Goal: Contribute content: Add original content to the website for others to see

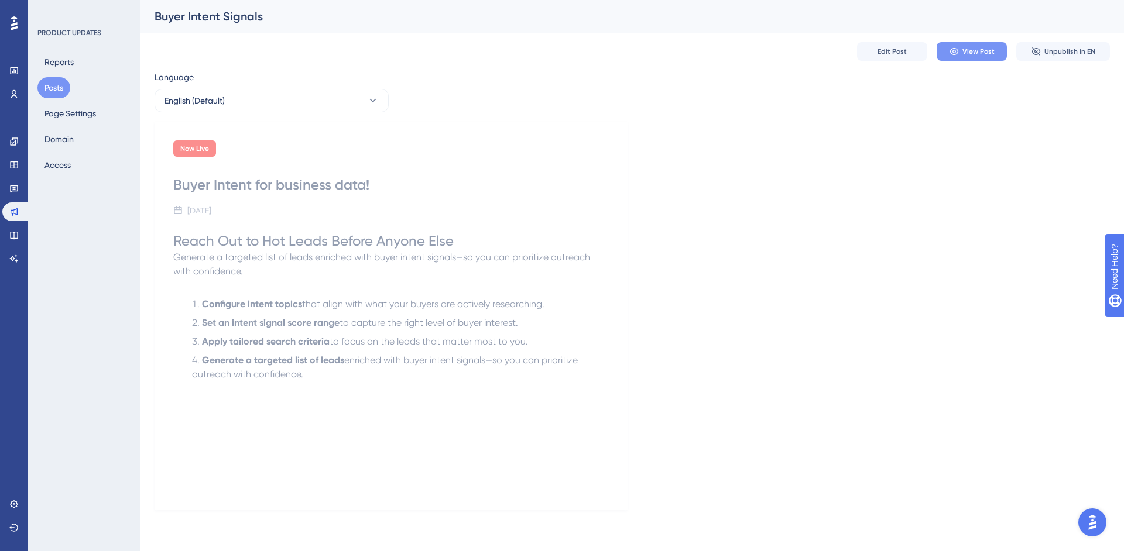
click at [947, 54] on button "View Post" at bounding box center [972, 51] width 70 height 19
click at [19, 235] on link at bounding box center [13, 235] width 23 height 19
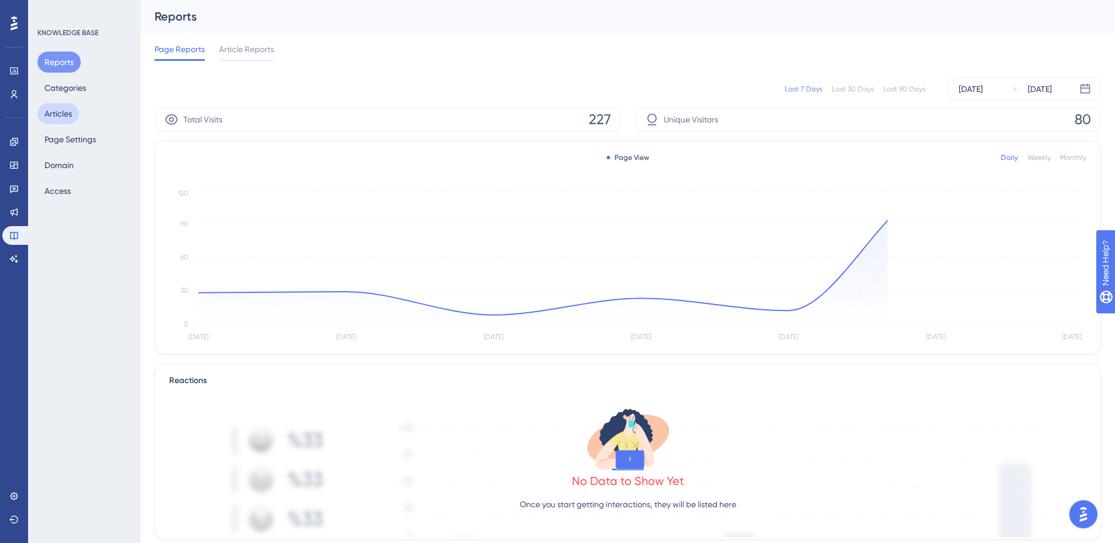
click at [54, 112] on button "Articles" at bounding box center [58, 113] width 42 height 21
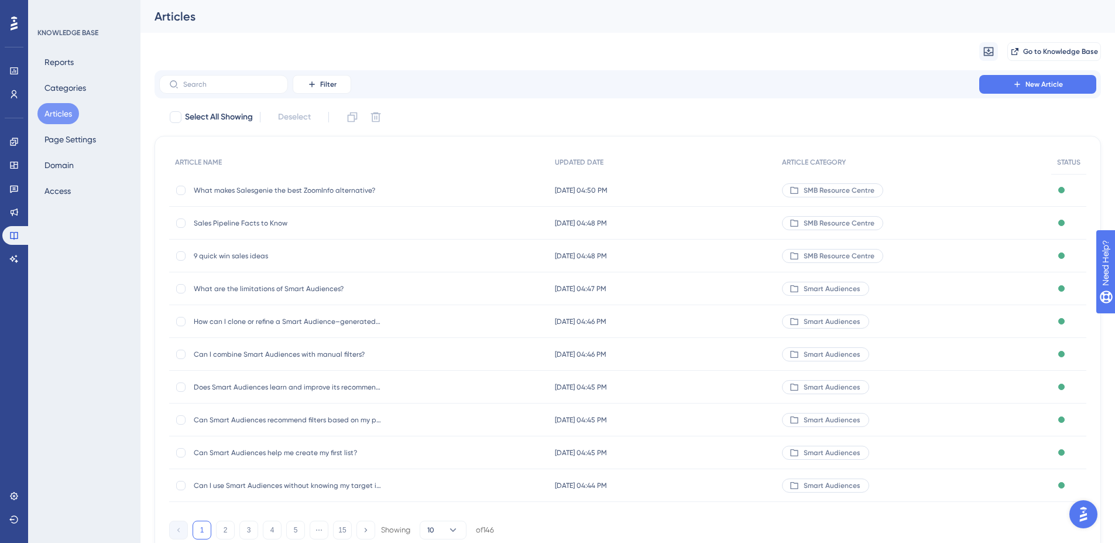
click at [224, 256] on span "9 quick win sales ideas" at bounding box center [287, 255] width 187 height 9
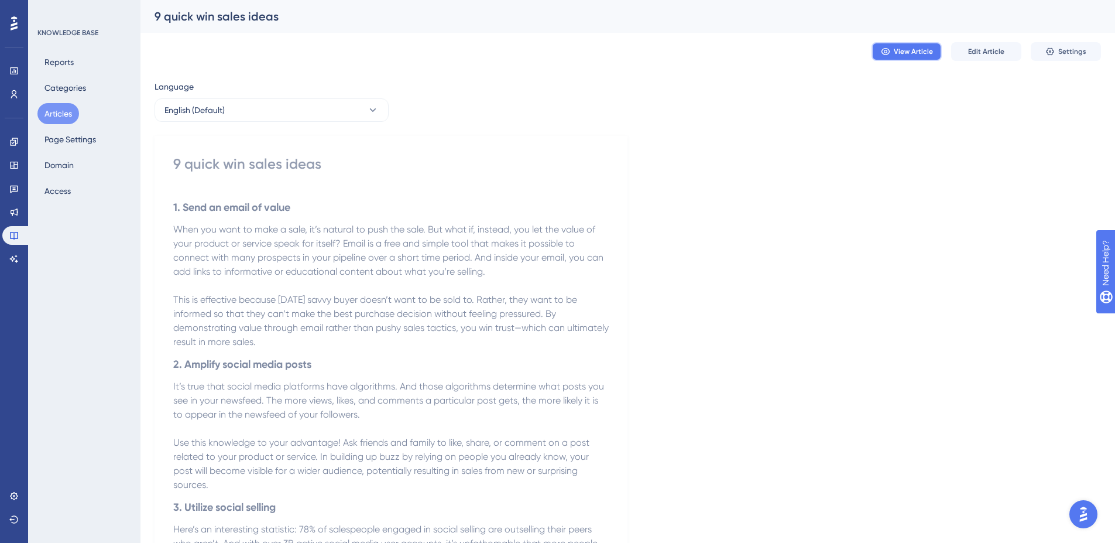
click at [879, 53] on button "View Article" at bounding box center [907, 51] width 70 height 19
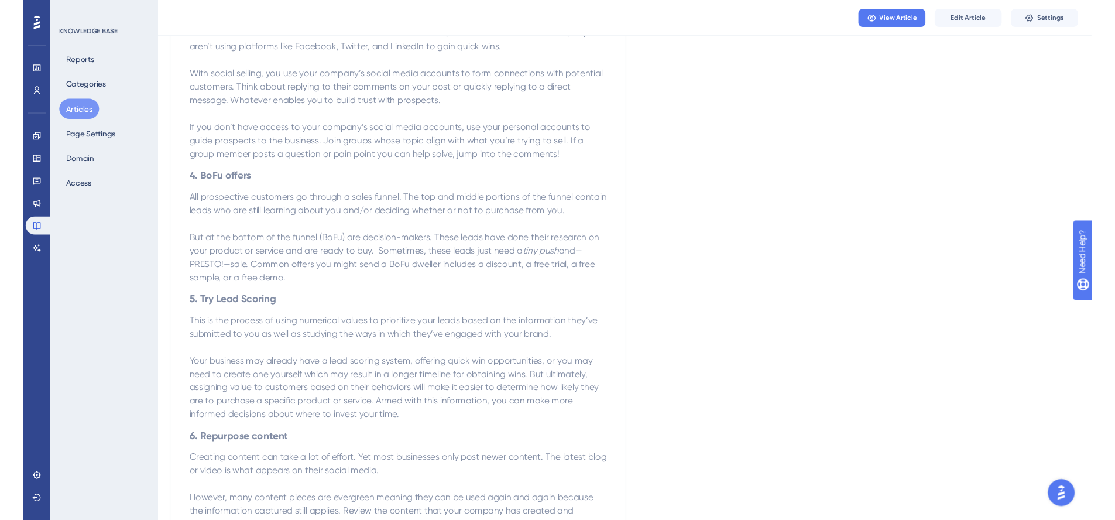
scroll to position [544, 0]
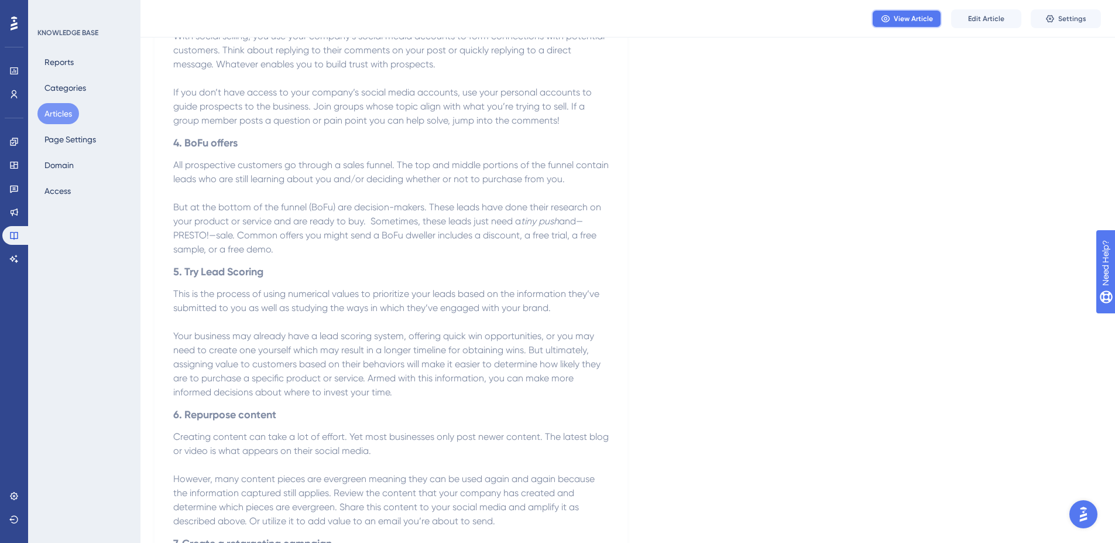
click at [897, 19] on span "View Article" at bounding box center [913, 18] width 39 height 9
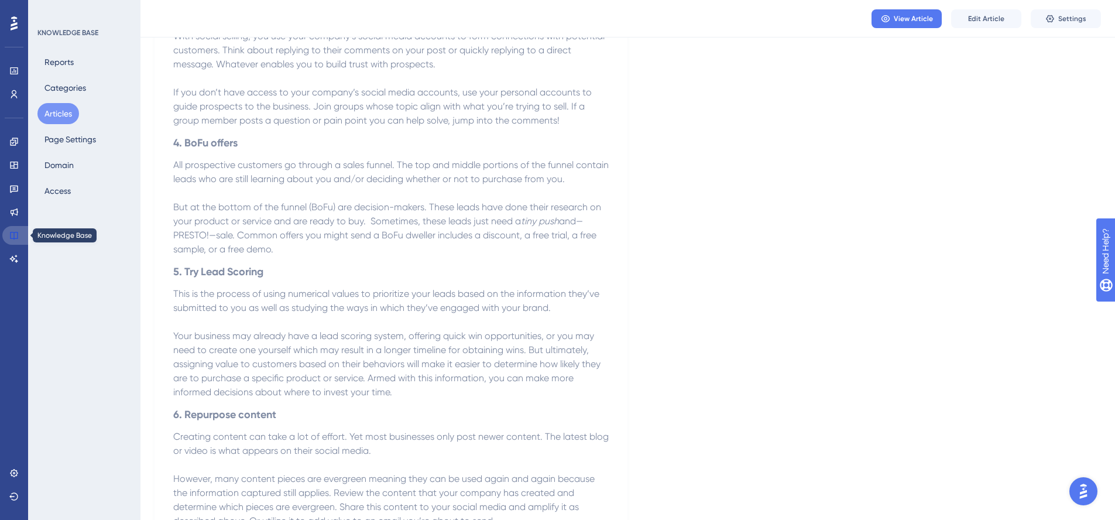
click at [13, 231] on icon at bounding box center [13, 235] width 9 height 9
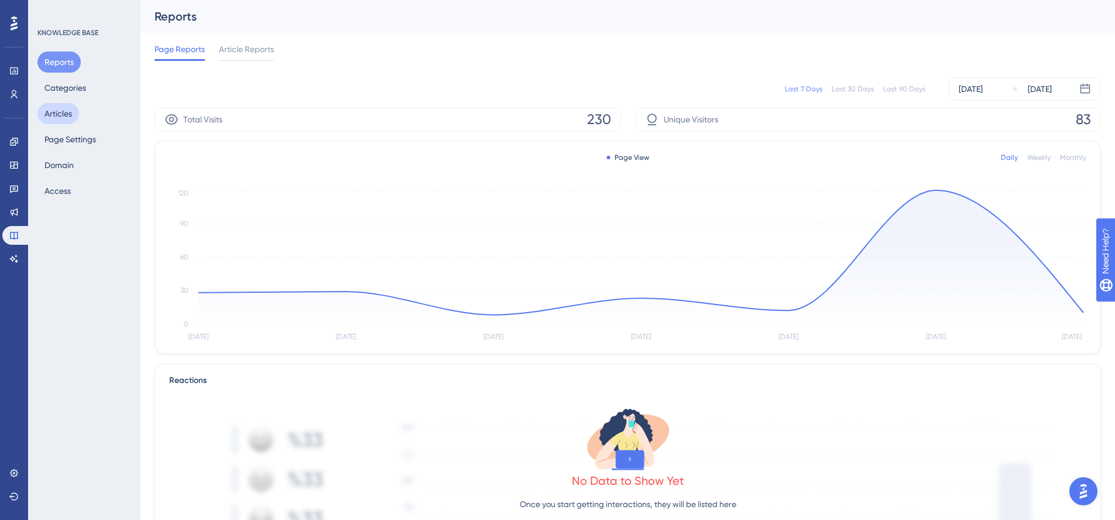
click at [53, 114] on button "Articles" at bounding box center [58, 113] width 42 height 21
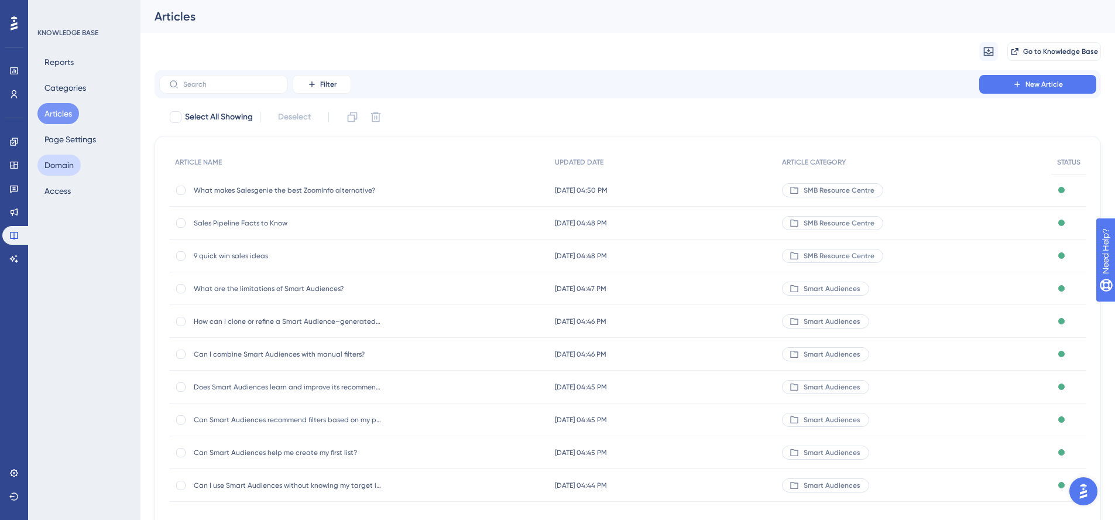
click at [66, 160] on button "Domain" at bounding box center [58, 165] width 43 height 21
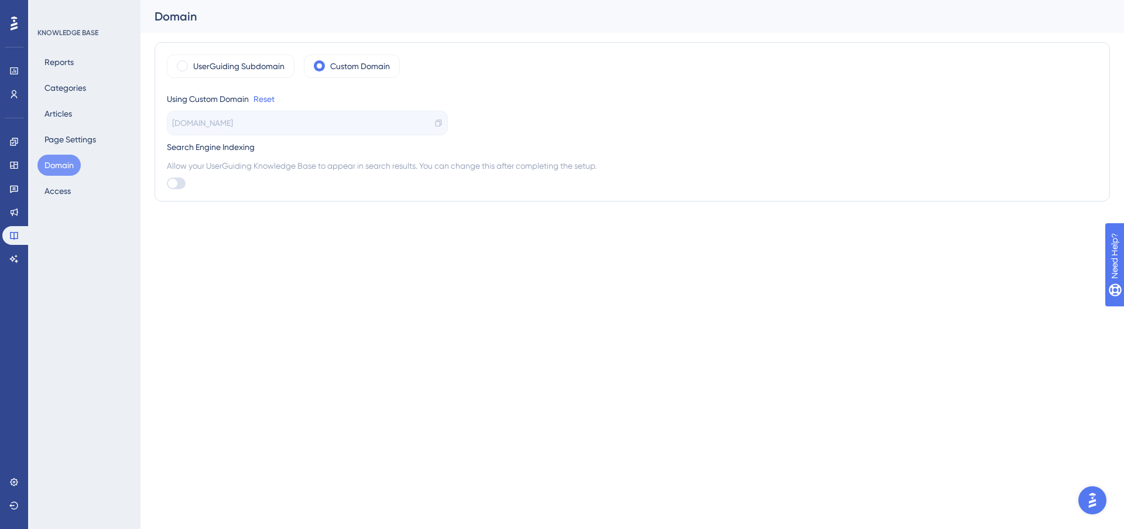
drag, startPoint x: 172, startPoint y: 125, endPoint x: 270, endPoint y: 126, distance: 98.3
click at [270, 126] on div "kb.salesgenie.com" at bounding box center [307, 123] width 281 height 25
click at [327, 0] on html "Performance Users Engagement Widgets Feedback Product Updates Knowledge Base AI…" at bounding box center [562, 0] width 1124 height 0
click at [13, 214] on icon at bounding box center [15, 212] width 8 height 8
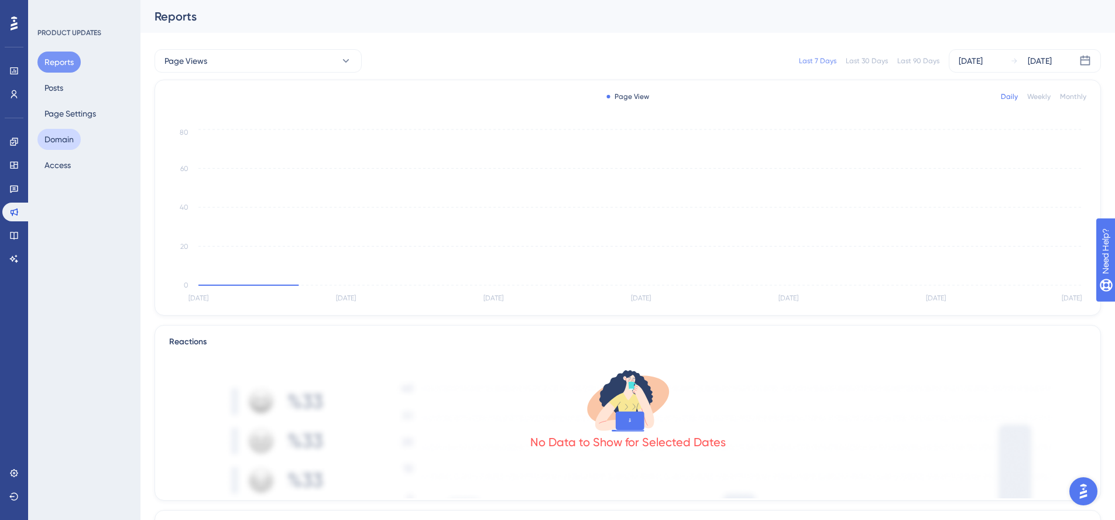
click at [69, 139] on button "Domain" at bounding box center [58, 139] width 43 height 21
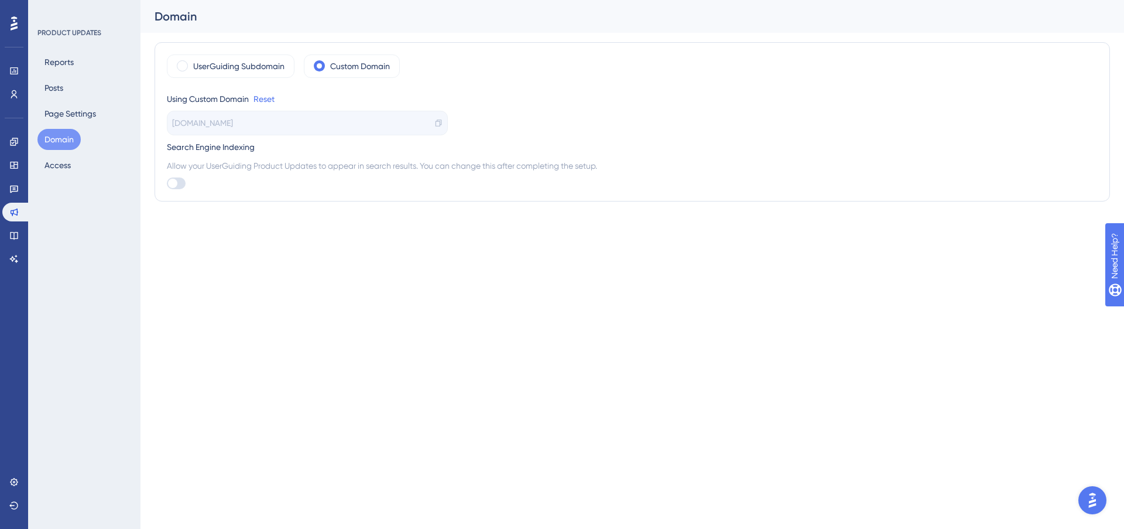
click at [71, 90] on div "Reports Posts Page Settings Domain Access" at bounding box center [84, 114] width 95 height 124
click at [46, 85] on button "Posts" at bounding box center [53, 87] width 33 height 21
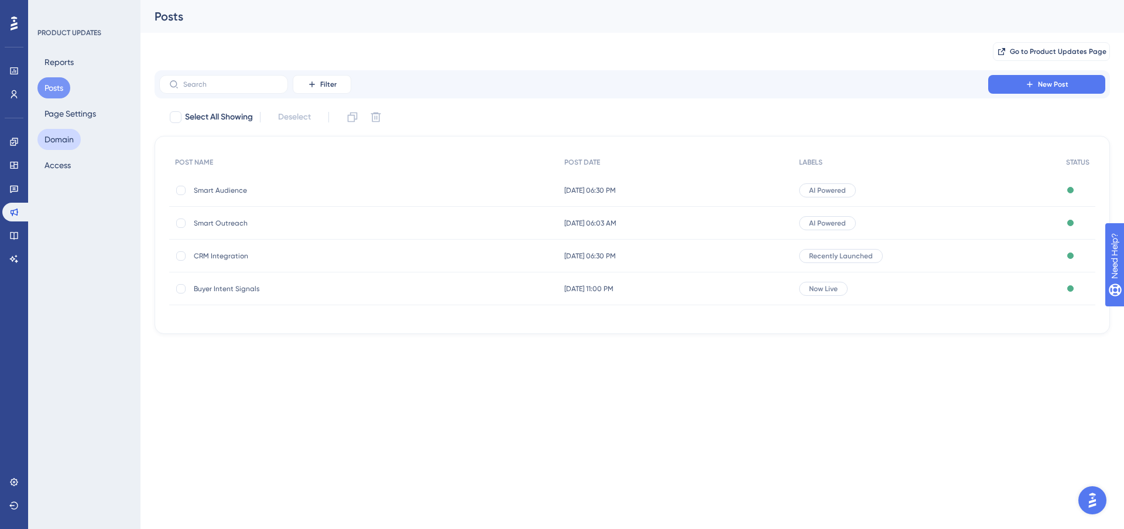
click at [63, 148] on button "Domain" at bounding box center [58, 139] width 43 height 21
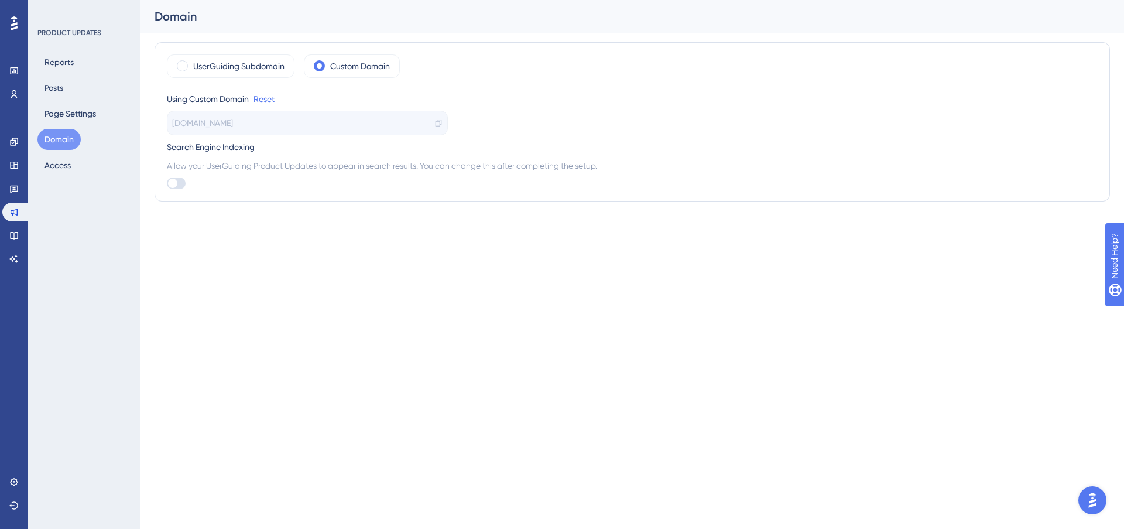
click at [351, 0] on html "Performance Users Engagement Widgets Feedback Product Updates Knowledge Base AI…" at bounding box center [562, 0] width 1124 height 0
click at [62, 88] on button "Posts" at bounding box center [53, 87] width 33 height 21
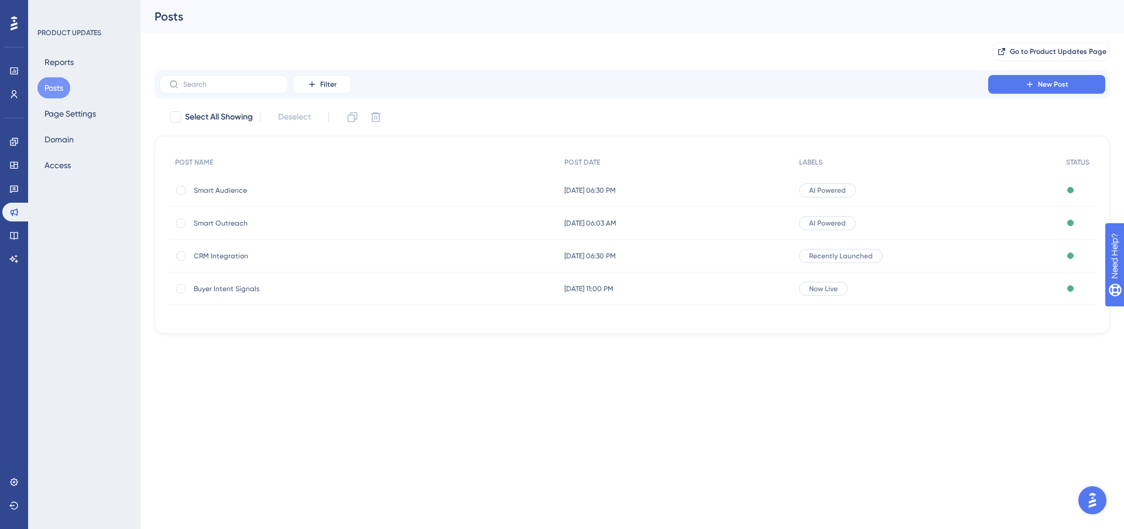
click at [225, 289] on span "Buyer Intent Signals" at bounding box center [287, 288] width 187 height 9
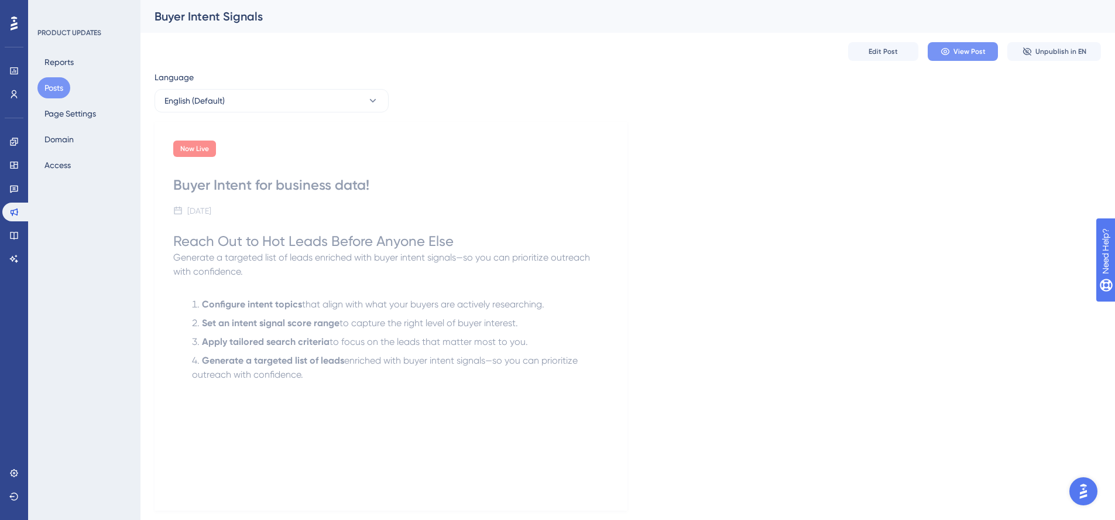
click at [943, 53] on icon at bounding box center [945, 51] width 8 height 7
click at [58, 108] on button "Page Settings" at bounding box center [70, 113] width 66 height 21
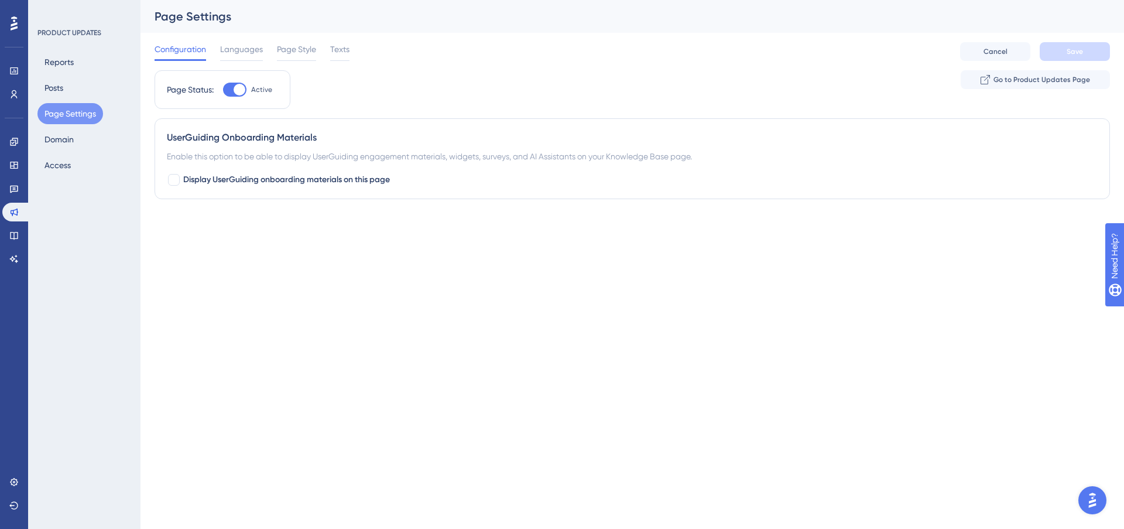
click at [224, 39] on div "Configuration Languages Page Style Texts Cancel Save" at bounding box center [632, 51] width 955 height 37
click at [224, 54] on span "Languages" at bounding box center [241, 49] width 43 height 14
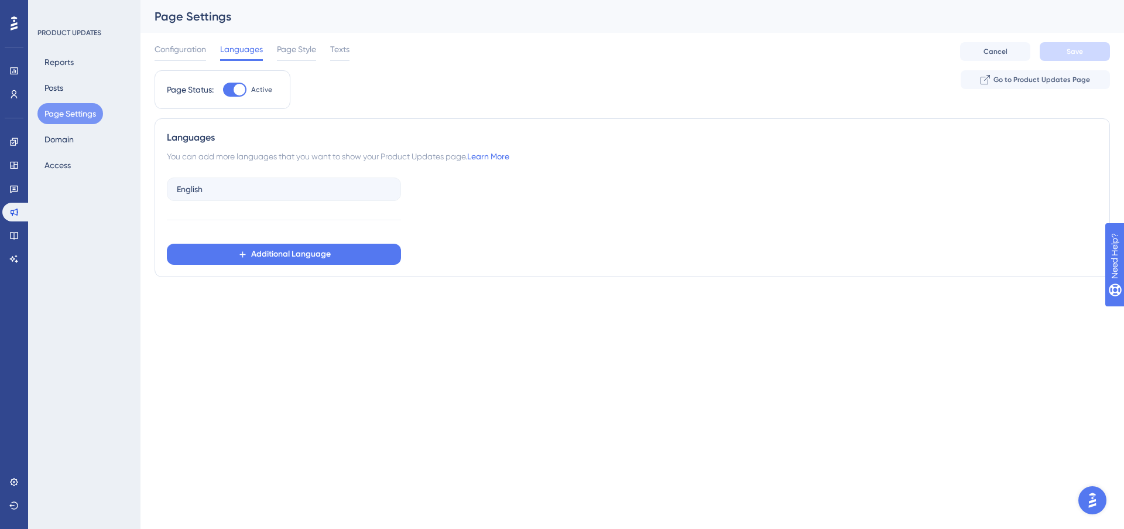
click at [729, 0] on html "Performance Users Engagement Widgets Feedback Product Updates Knowledge Base AI…" at bounding box center [562, 0] width 1124 height 0
click at [18, 231] on icon at bounding box center [13, 235] width 9 height 9
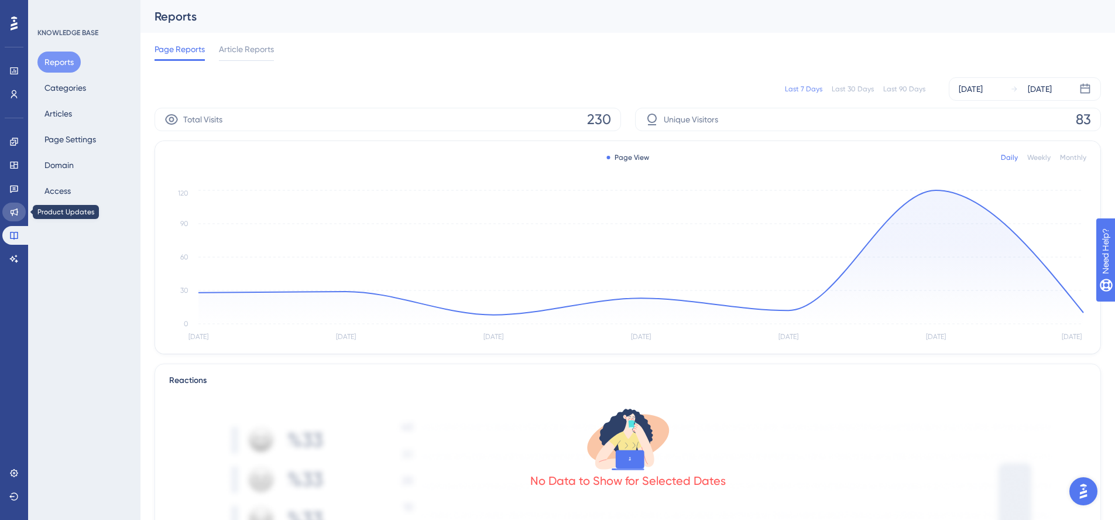
click at [16, 208] on icon at bounding box center [13, 211] width 9 height 9
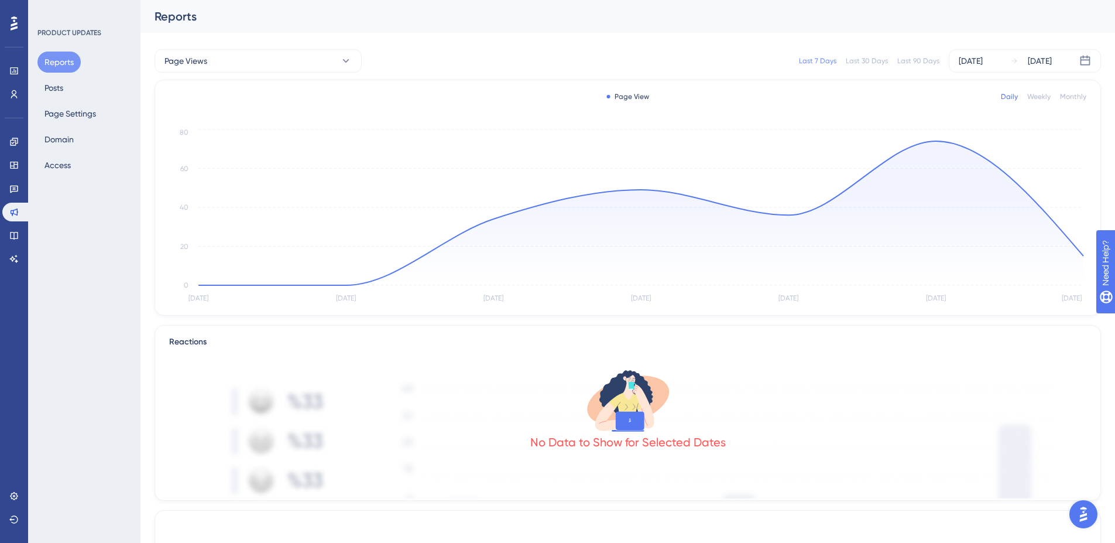
click at [92, 235] on div "PRODUCT UPDATES Reports Posts Page Settings Domain Access" at bounding box center [84, 271] width 112 height 543
click at [54, 87] on button "Posts" at bounding box center [53, 87] width 33 height 21
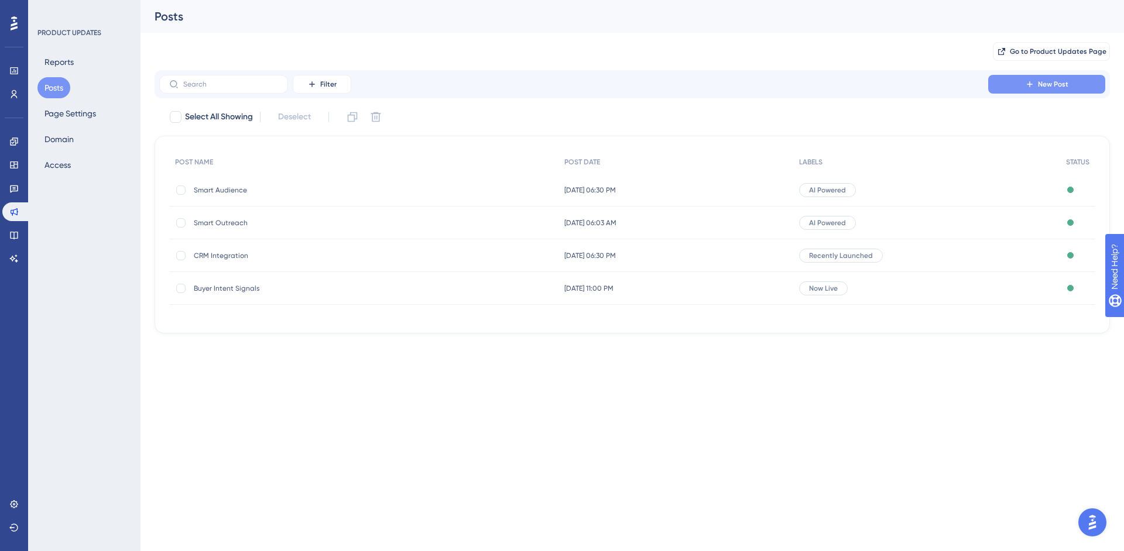
click at [1020, 78] on button "New Post" at bounding box center [1046, 84] width 117 height 19
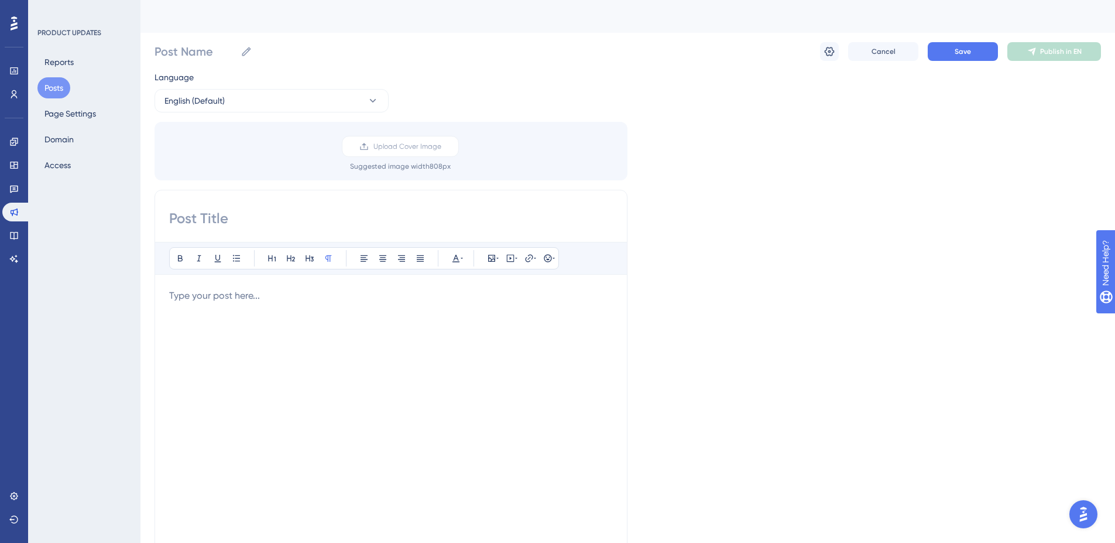
click at [208, 222] on input at bounding box center [391, 218] width 444 height 19
type input "Andy's Test Post"
click at [275, 299] on p at bounding box center [391, 296] width 444 height 14
click at [927, 275] on div "Language English (Default) Upload Cover Image Suggested image width 808 px Andy…" at bounding box center [628, 348] width 947 height 556
click at [822, 52] on button at bounding box center [829, 51] width 19 height 19
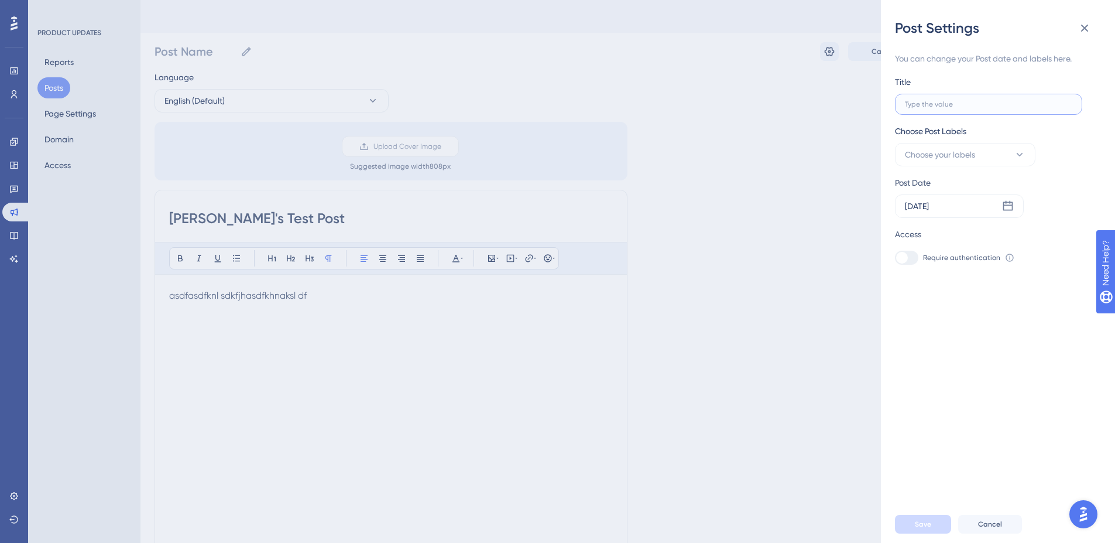
click at [949, 106] on input "text" at bounding box center [988, 104] width 167 height 8
type input "T"
type input "Te"
type input "Tes"
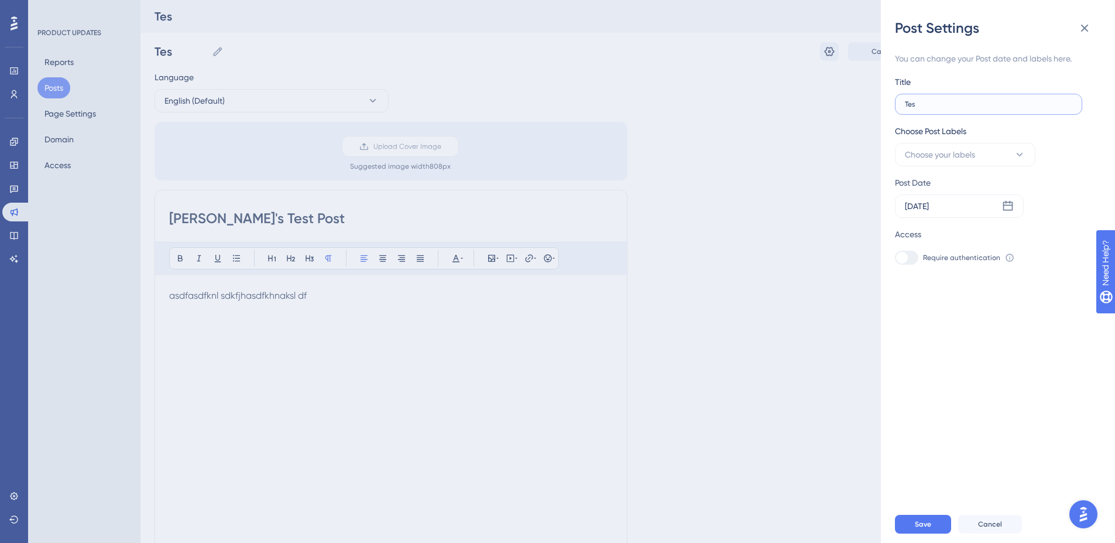
type input "Test"
type input "Test T"
type input "Test Ti"
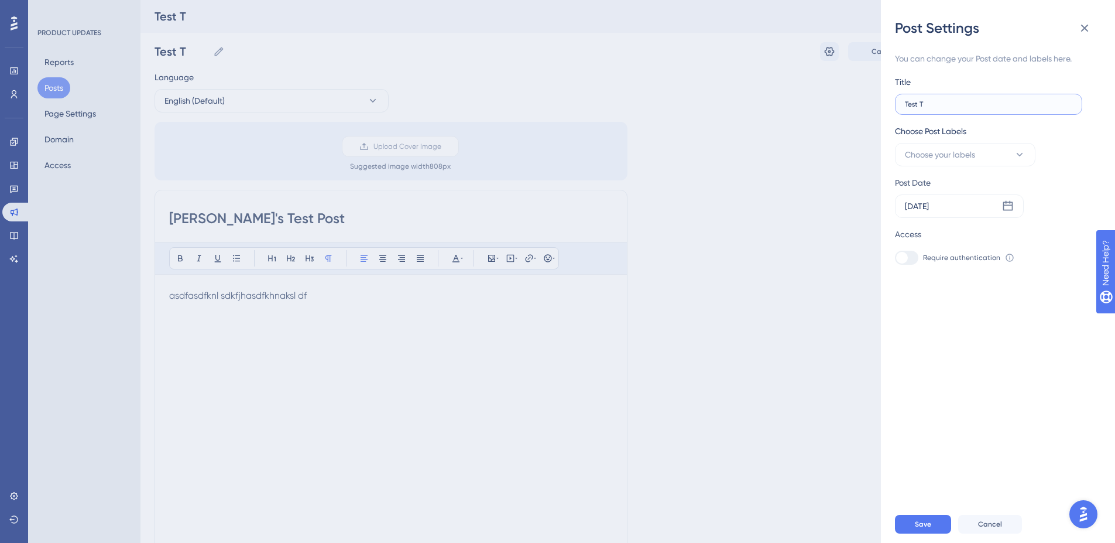
type input "Test Ti"
type input "Test Tit"
type input "Test Titl"
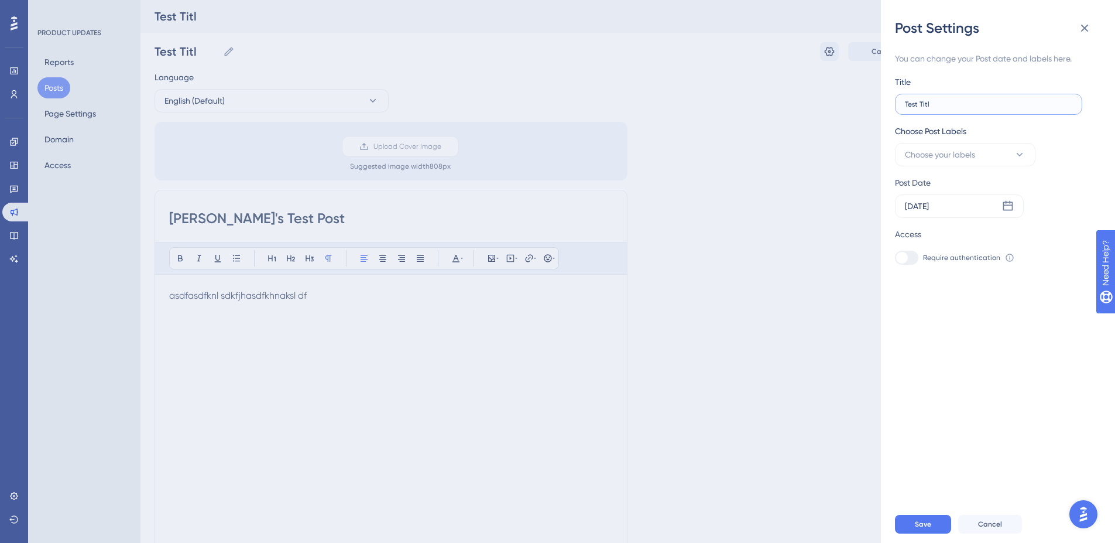
type input "Test Title"
click at [993, 157] on button "Choose your labels" at bounding box center [965, 154] width 140 height 23
click at [930, 247] on button at bounding box center [925, 249] width 9 height 9
click at [908, 248] on div at bounding box center [908, 249] width 9 height 9
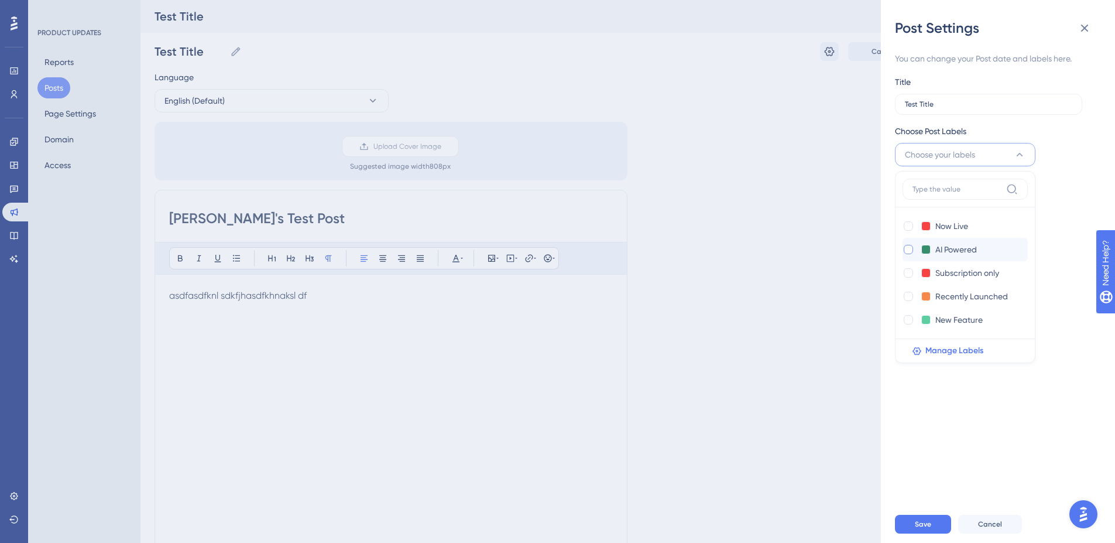
checkbox input "true"
click at [982, 438] on div "You can change your Post date and labels here. Title Test Title Choose Post Lab…" at bounding box center [1002, 271] width 215 height 468
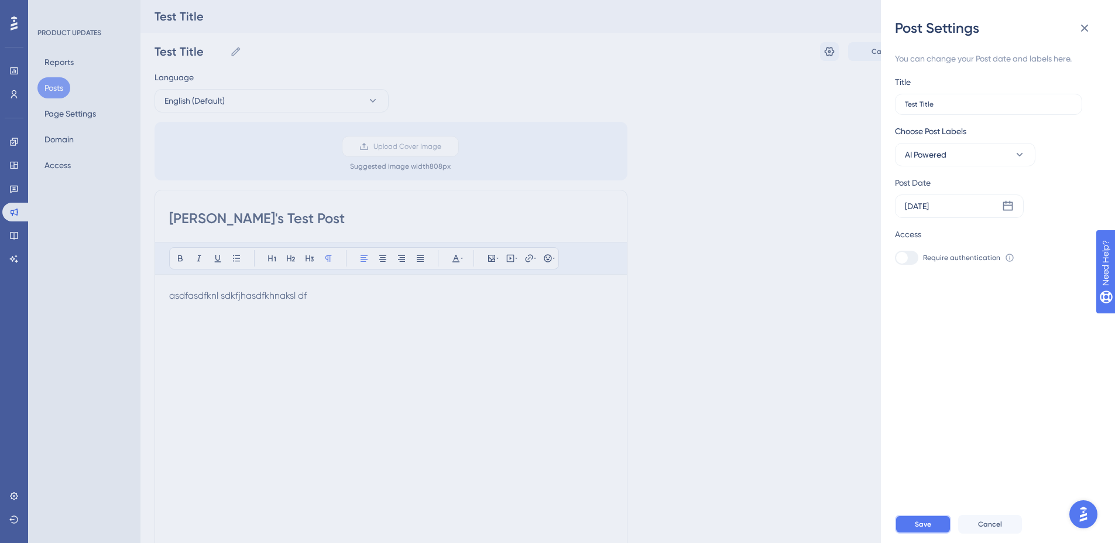
click at [919, 529] on span "Save" at bounding box center [923, 523] width 16 height 9
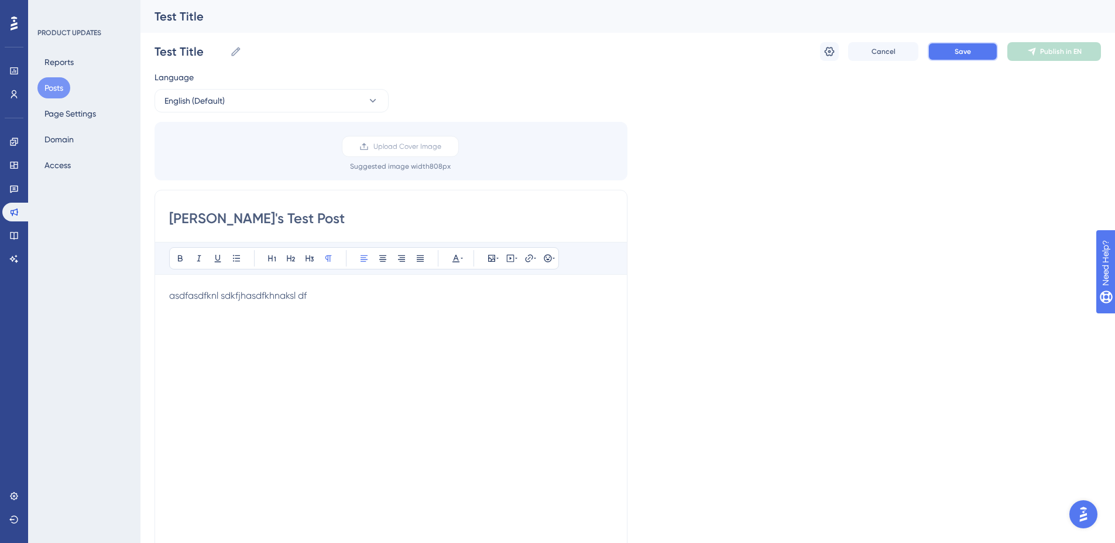
click at [973, 53] on button "Save" at bounding box center [963, 51] width 70 height 19
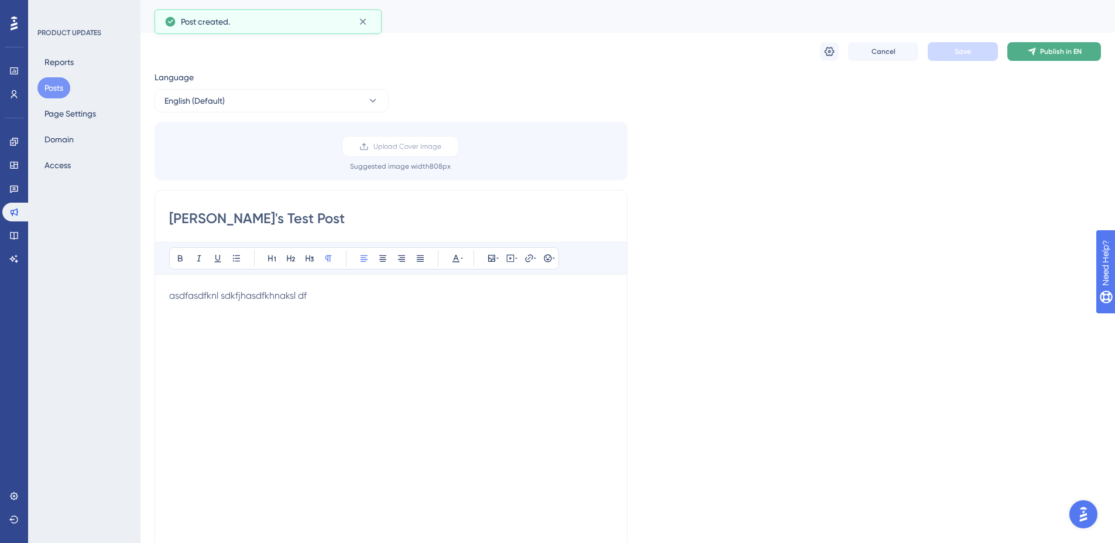
click at [1047, 55] on span "Publish in EN" at bounding box center [1061, 51] width 42 height 9
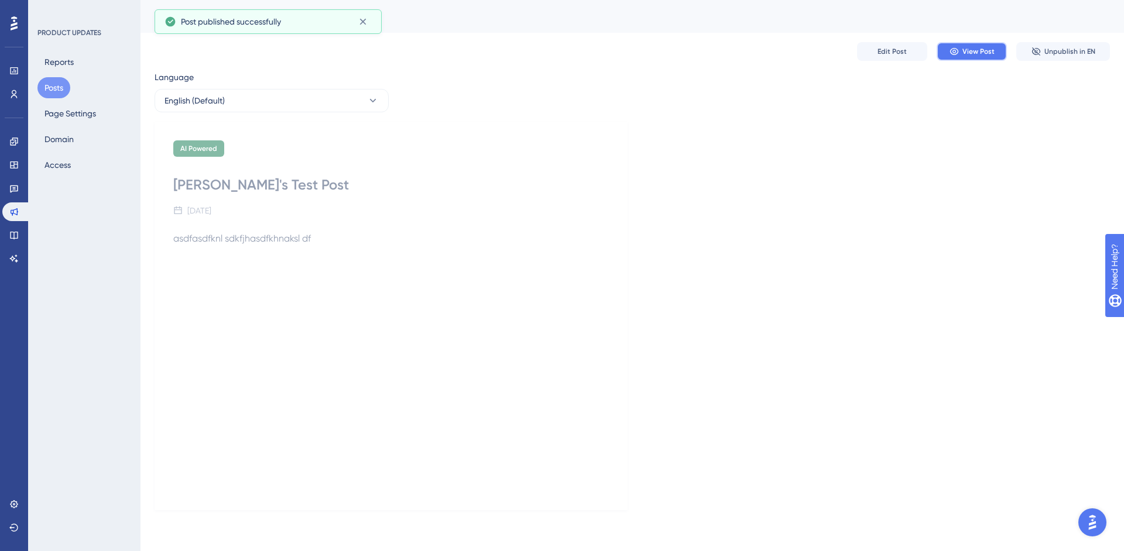
click at [1000, 55] on button "View Post" at bounding box center [972, 51] width 70 height 19
click at [63, 132] on button "Domain" at bounding box center [58, 139] width 43 height 21
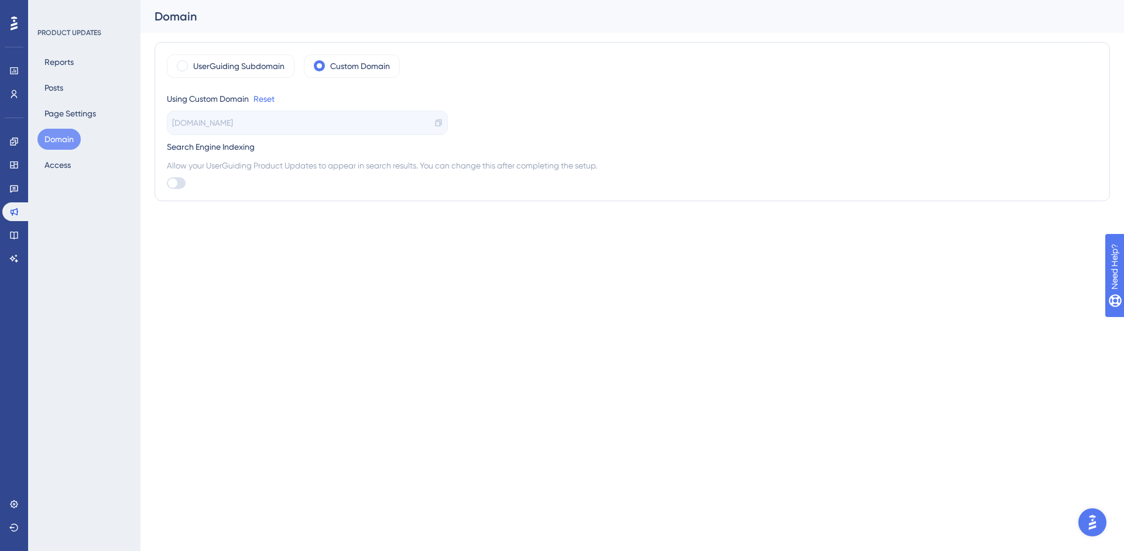
click at [438, 124] on icon at bounding box center [438, 123] width 8 height 8
click at [20, 234] on link at bounding box center [13, 235] width 23 height 19
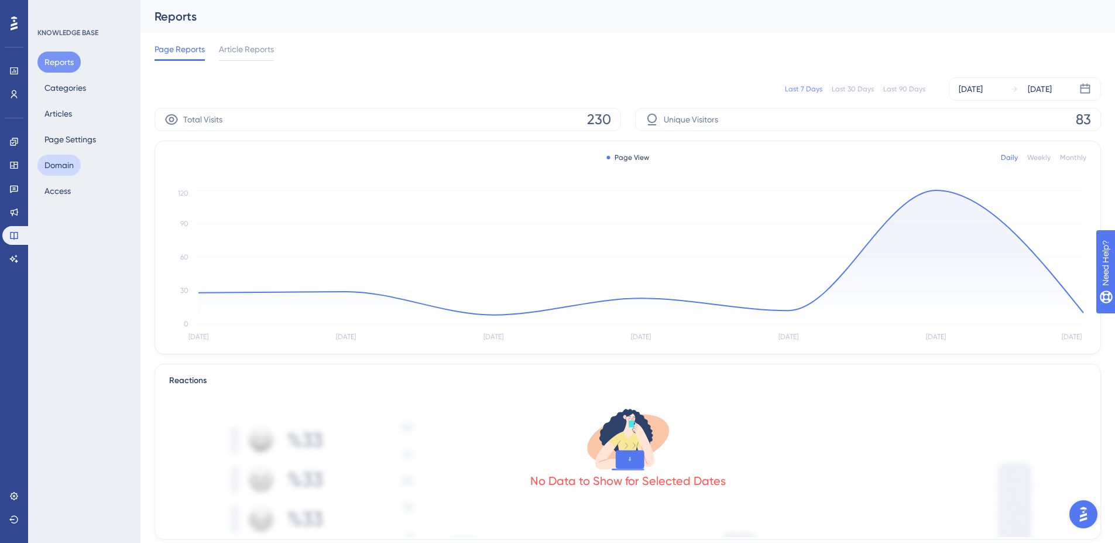
click at [59, 172] on button "Domain" at bounding box center [58, 165] width 43 height 21
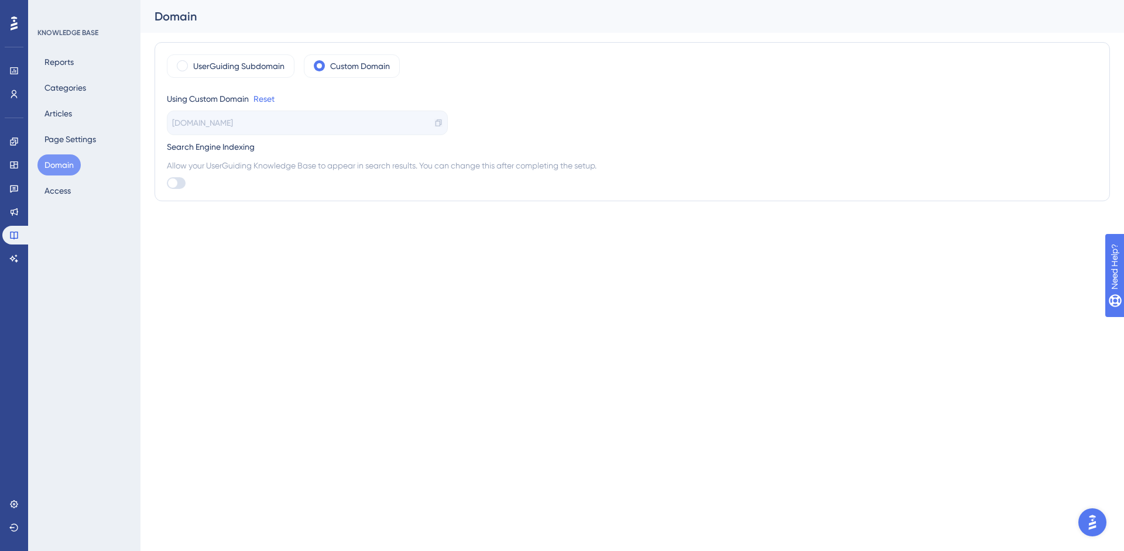
click at [440, 121] on icon at bounding box center [439, 122] width 6 height 7
click at [22, 211] on link at bounding box center [13, 212] width 23 height 19
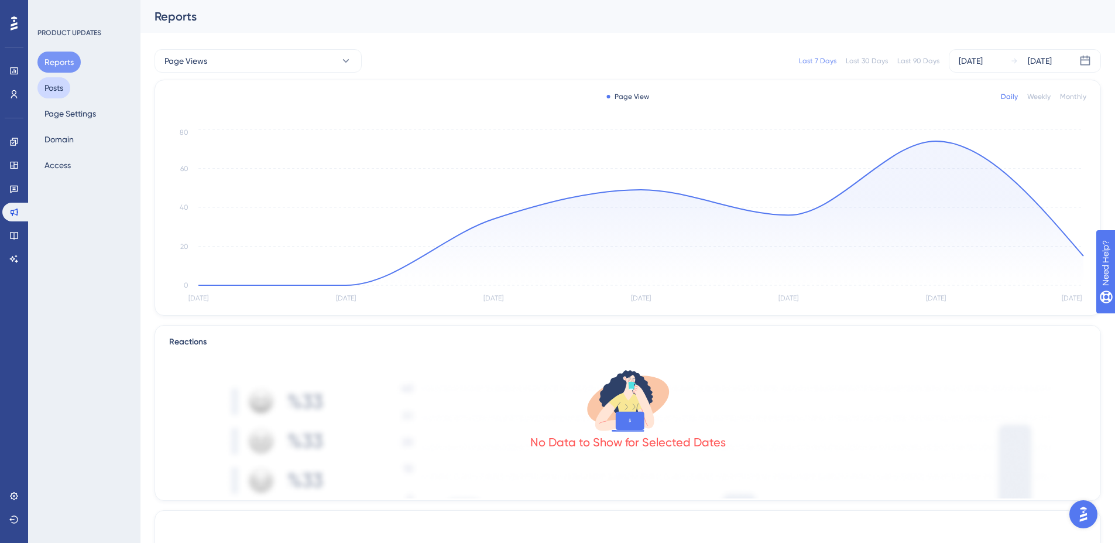
click at [57, 86] on button "Posts" at bounding box center [53, 87] width 33 height 21
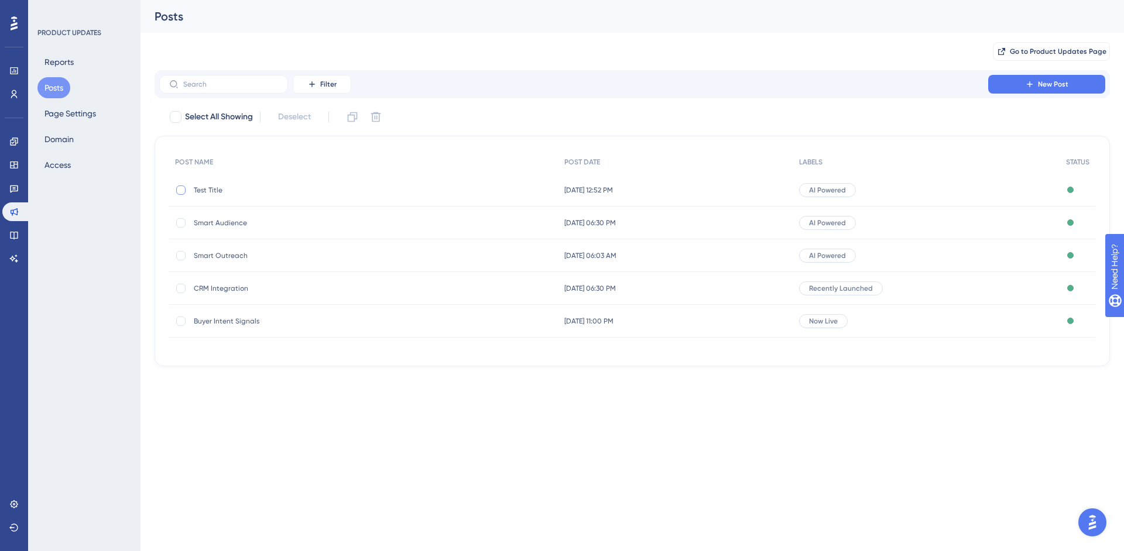
click at [185, 188] on div at bounding box center [180, 190] width 9 height 9
checkbox input "true"
click at [377, 115] on icon at bounding box center [376, 117] width 12 height 12
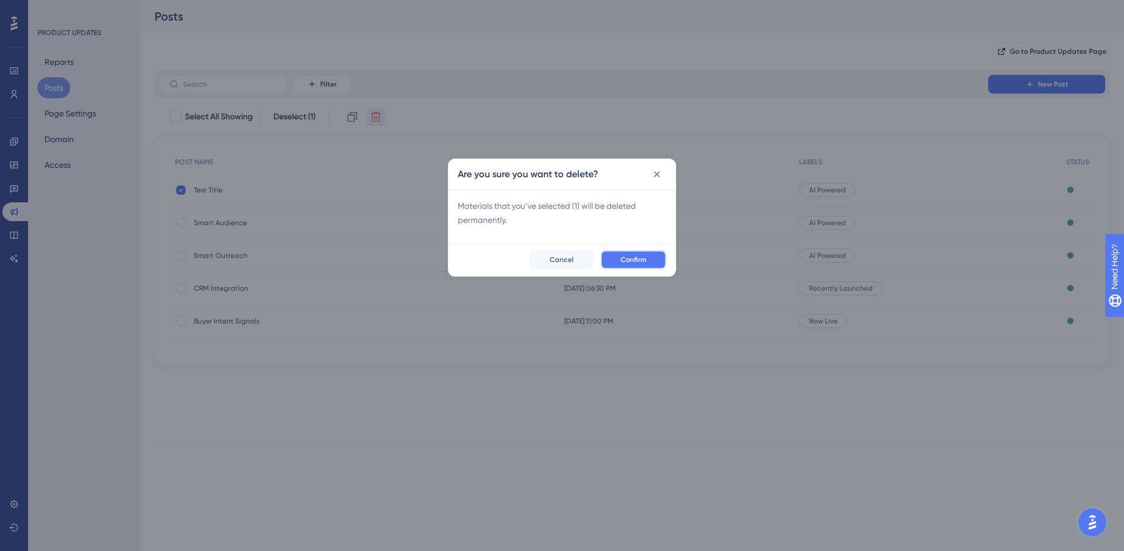
click at [659, 263] on button "Confirm" at bounding box center [634, 260] width 66 height 19
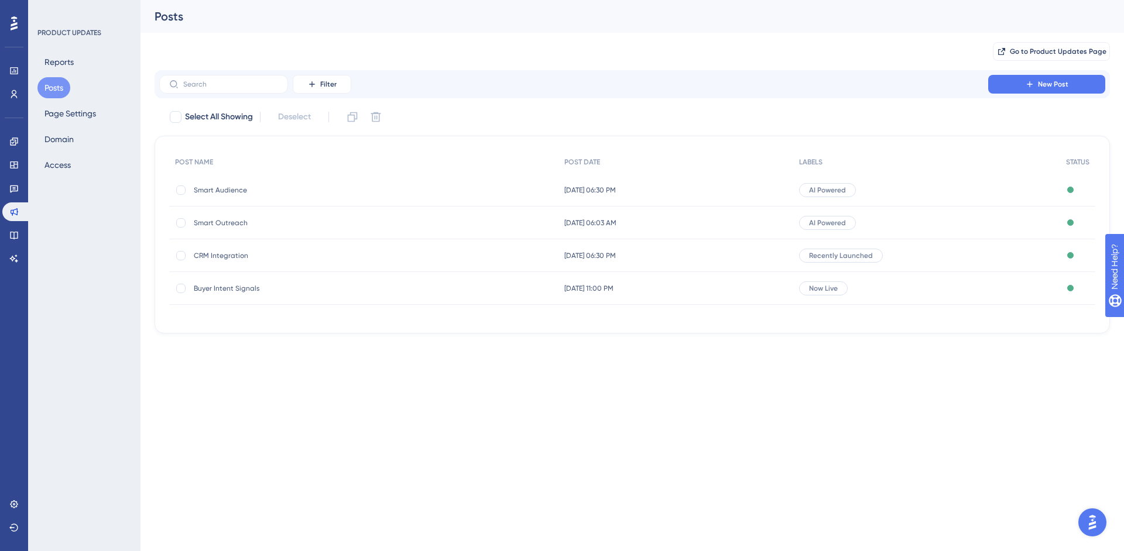
click at [205, 222] on span "Smart Outreach" at bounding box center [287, 222] width 187 height 9
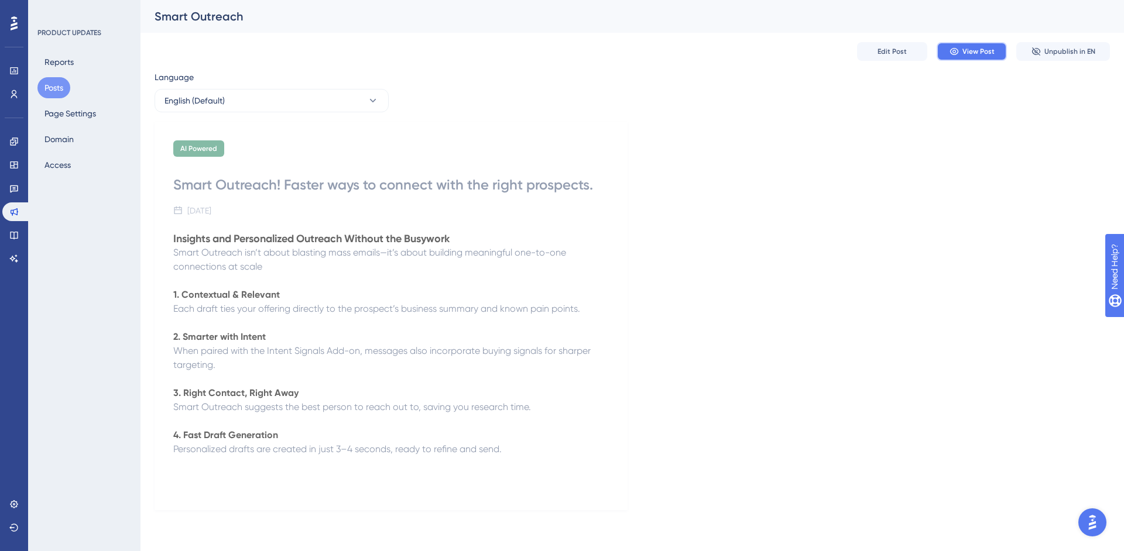
click at [980, 50] on span "View Post" at bounding box center [978, 51] width 32 height 9
